Goal: Task Accomplishment & Management: Manage account settings

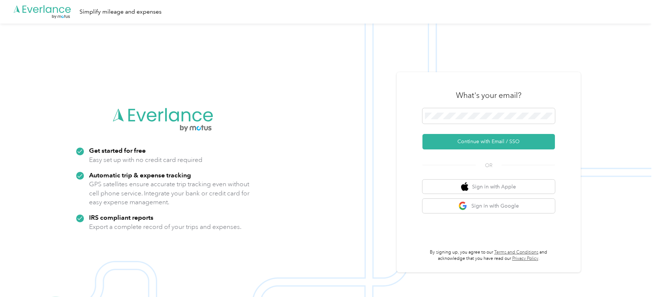
click at [467, 89] on div "What's your email?" at bounding box center [489, 95] width 133 height 26
click at [445, 138] on button "Continue with Email / SSO" at bounding box center [489, 141] width 133 height 15
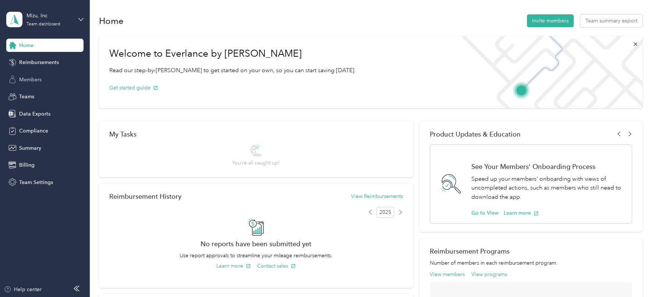
click at [48, 84] on div "Members" at bounding box center [44, 79] width 77 height 13
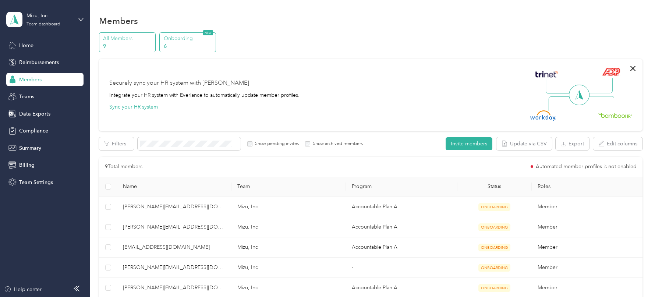
click at [179, 40] on p "Onboarding" at bounding box center [189, 39] width 50 height 8
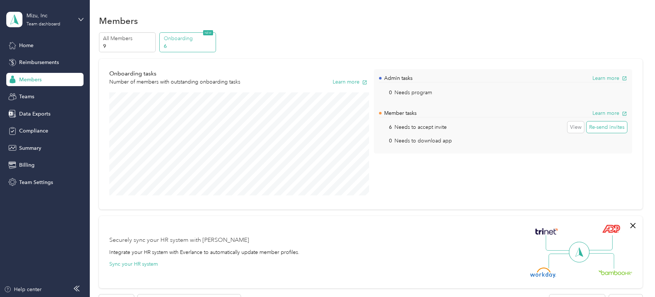
click at [615, 129] on button "Re-send invites" at bounding box center [607, 128] width 41 height 12
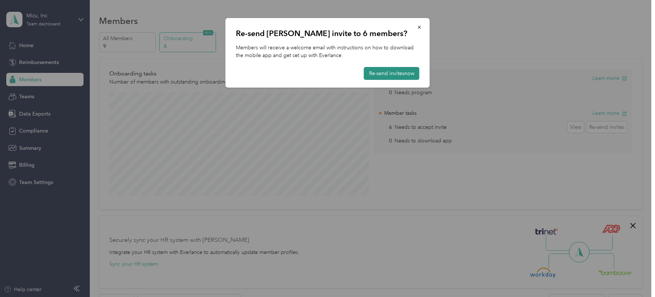
click at [388, 77] on button "Re-send invites now" at bounding box center [392, 73] width 56 height 13
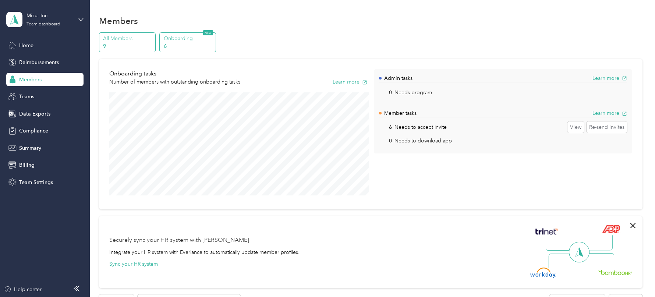
click at [136, 46] on p "9" at bounding box center [128, 46] width 50 height 8
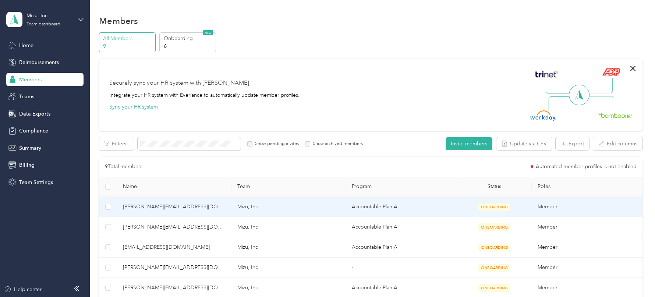
scroll to position [79, 0]
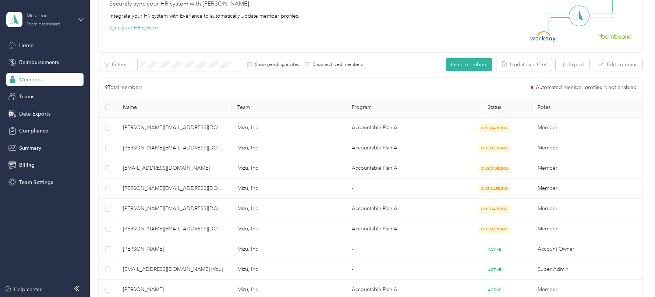
click at [39, 20] on div "Mizu, Inc" at bounding box center [50, 16] width 46 height 8
click at [47, 91] on div "Log out" at bounding box center [83, 94] width 145 height 13
